Goal: Navigation & Orientation: Go to known website

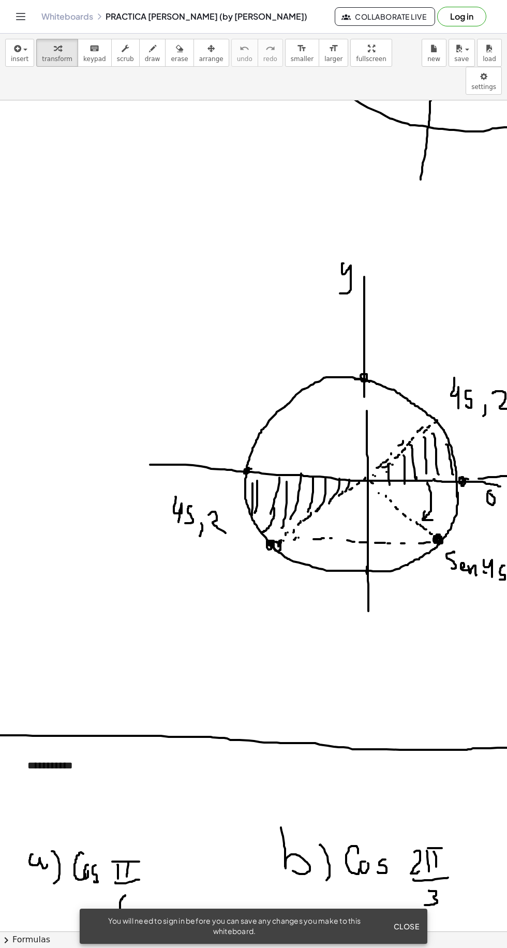
scroll to position [8910, 0]
